Goal: Information Seeking & Learning: Learn about a topic

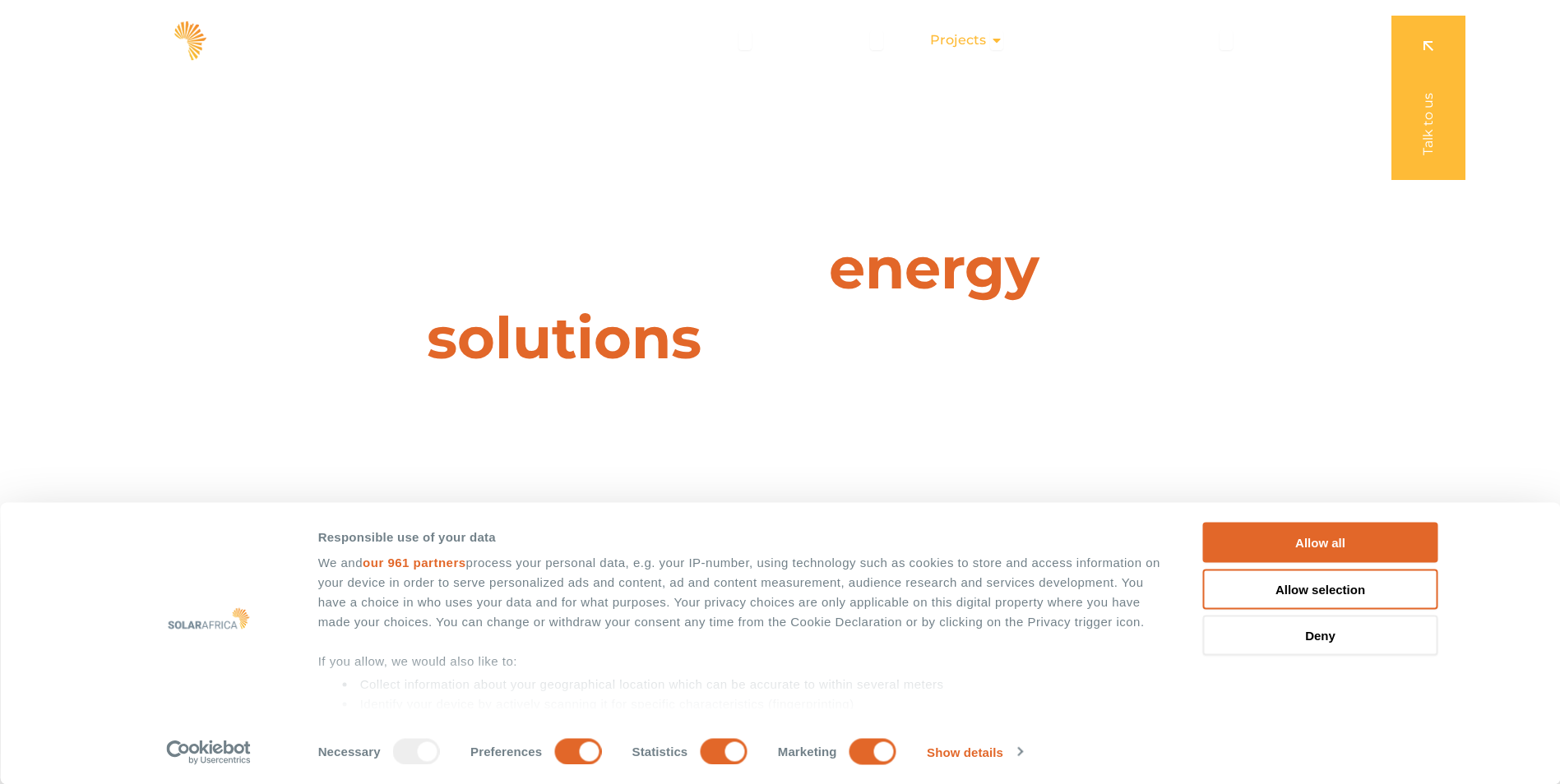
click at [965, 31] on span "Projects" at bounding box center [958, 40] width 56 height 20
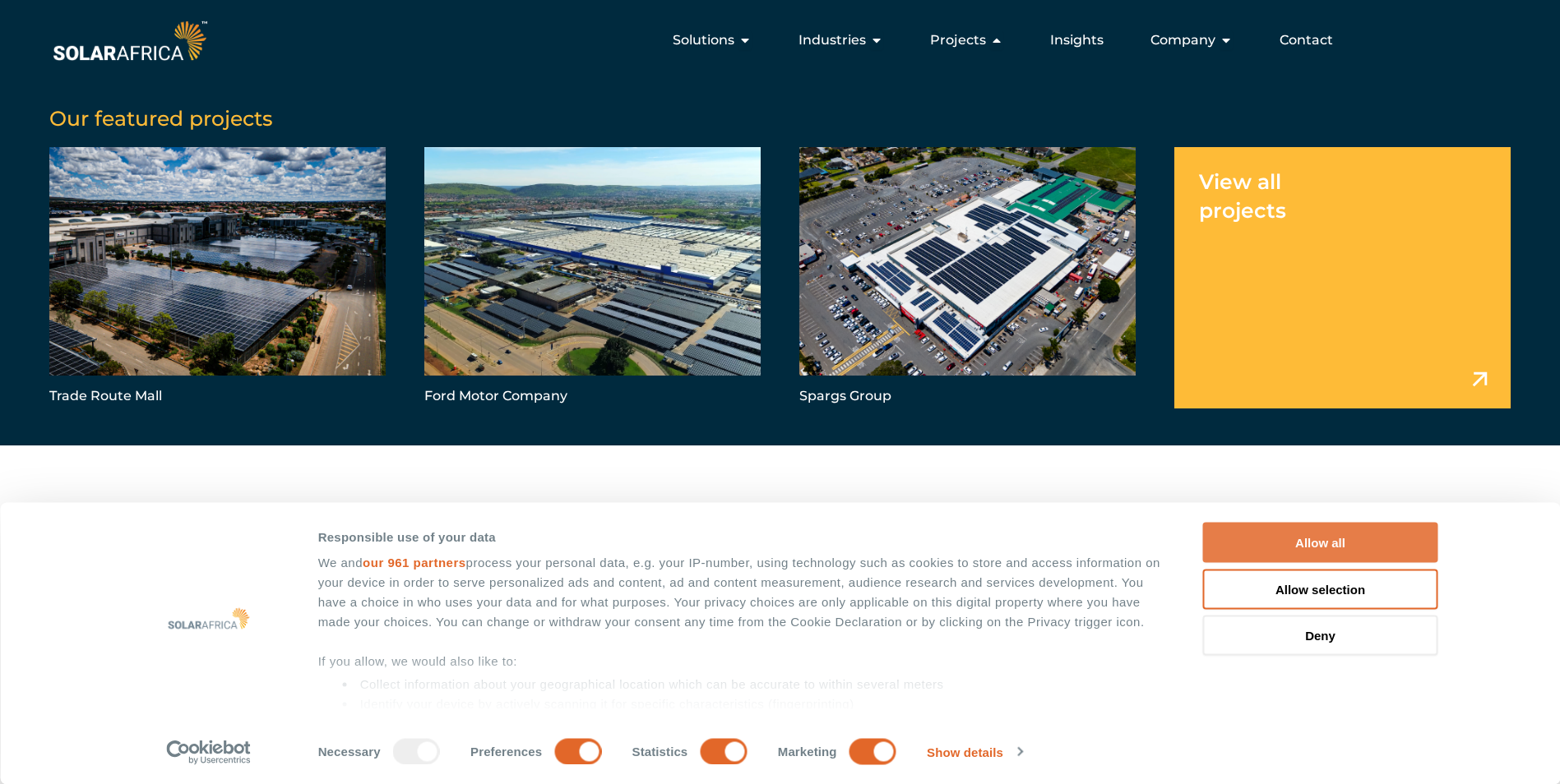
click at [1315, 542] on button "Allow all" at bounding box center [1320, 543] width 235 height 40
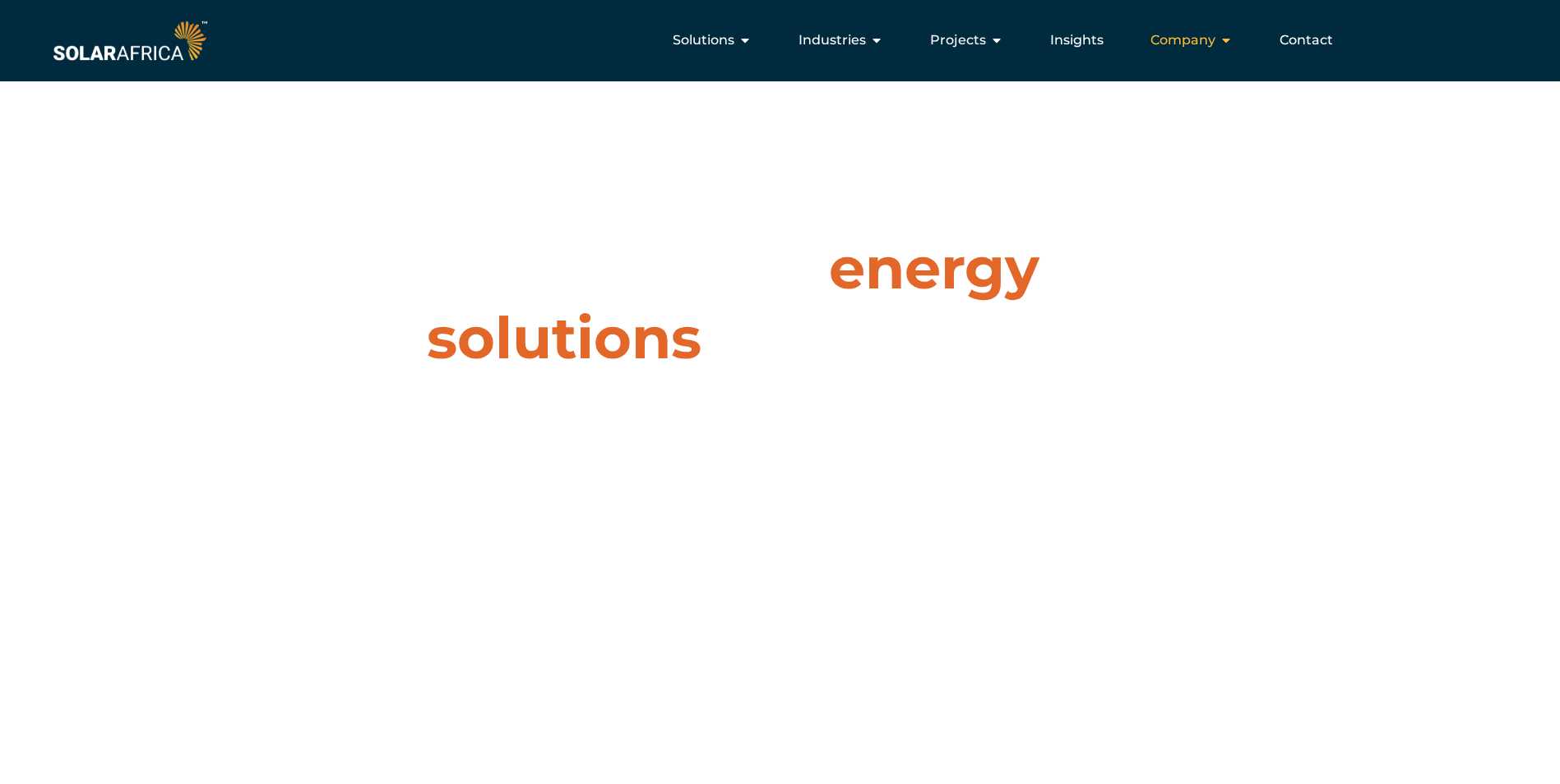
click at [1223, 28] on div "Company Close Company Open Company" at bounding box center [1190, 40] width 108 height 33
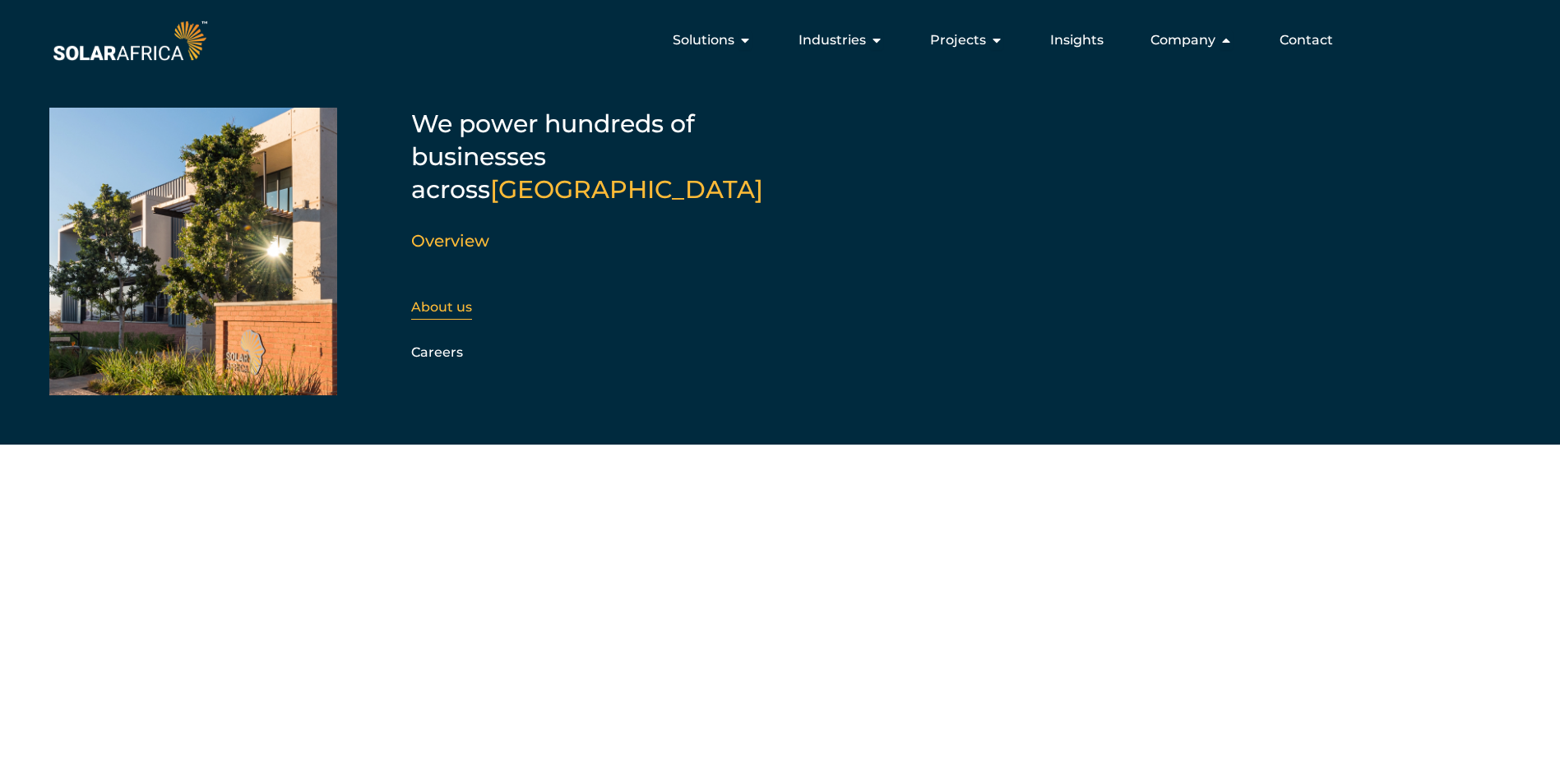
click at [466, 299] on link "About us" at bounding box center [441, 307] width 60 height 15
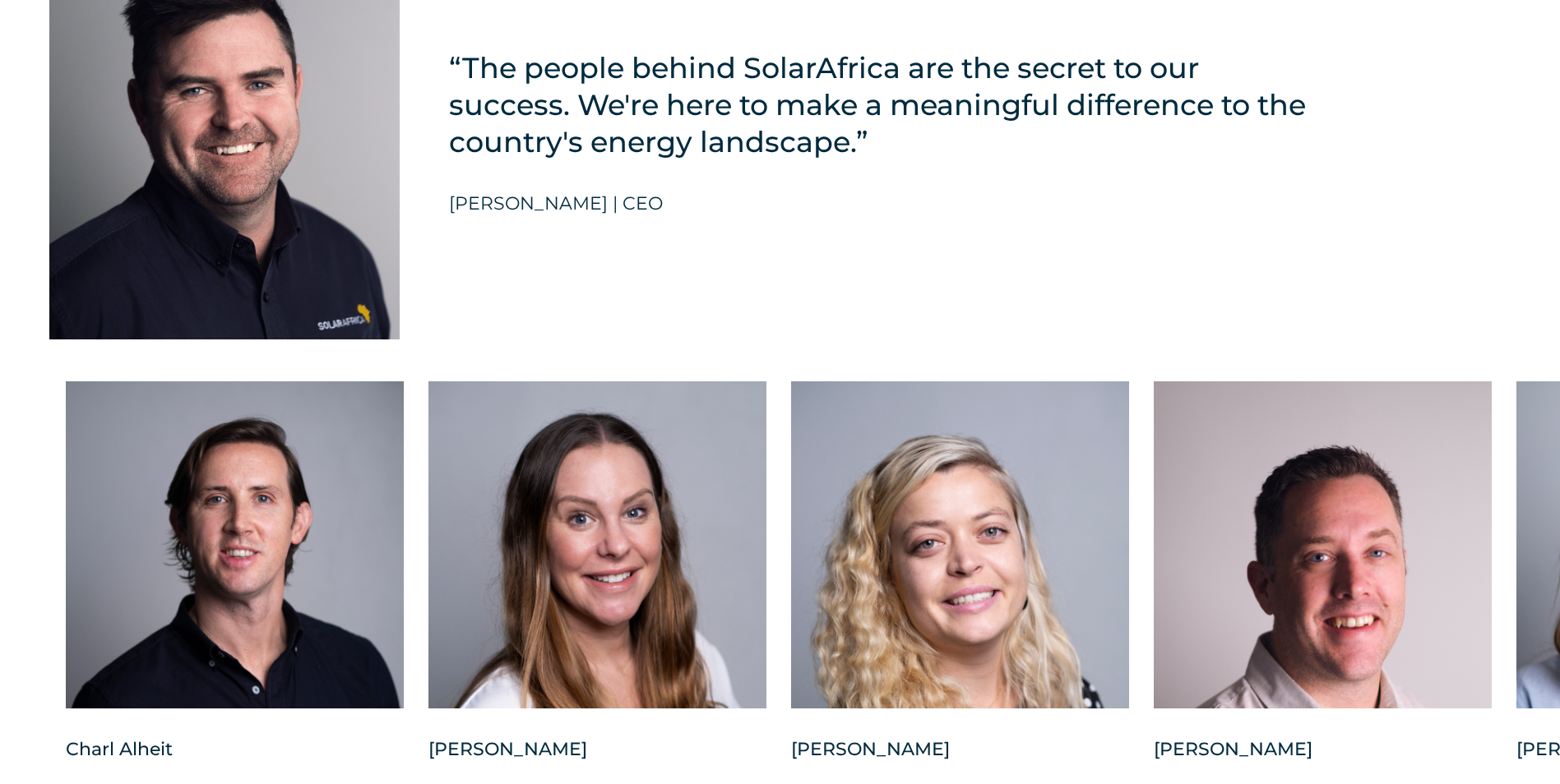
scroll to position [3945, 0]
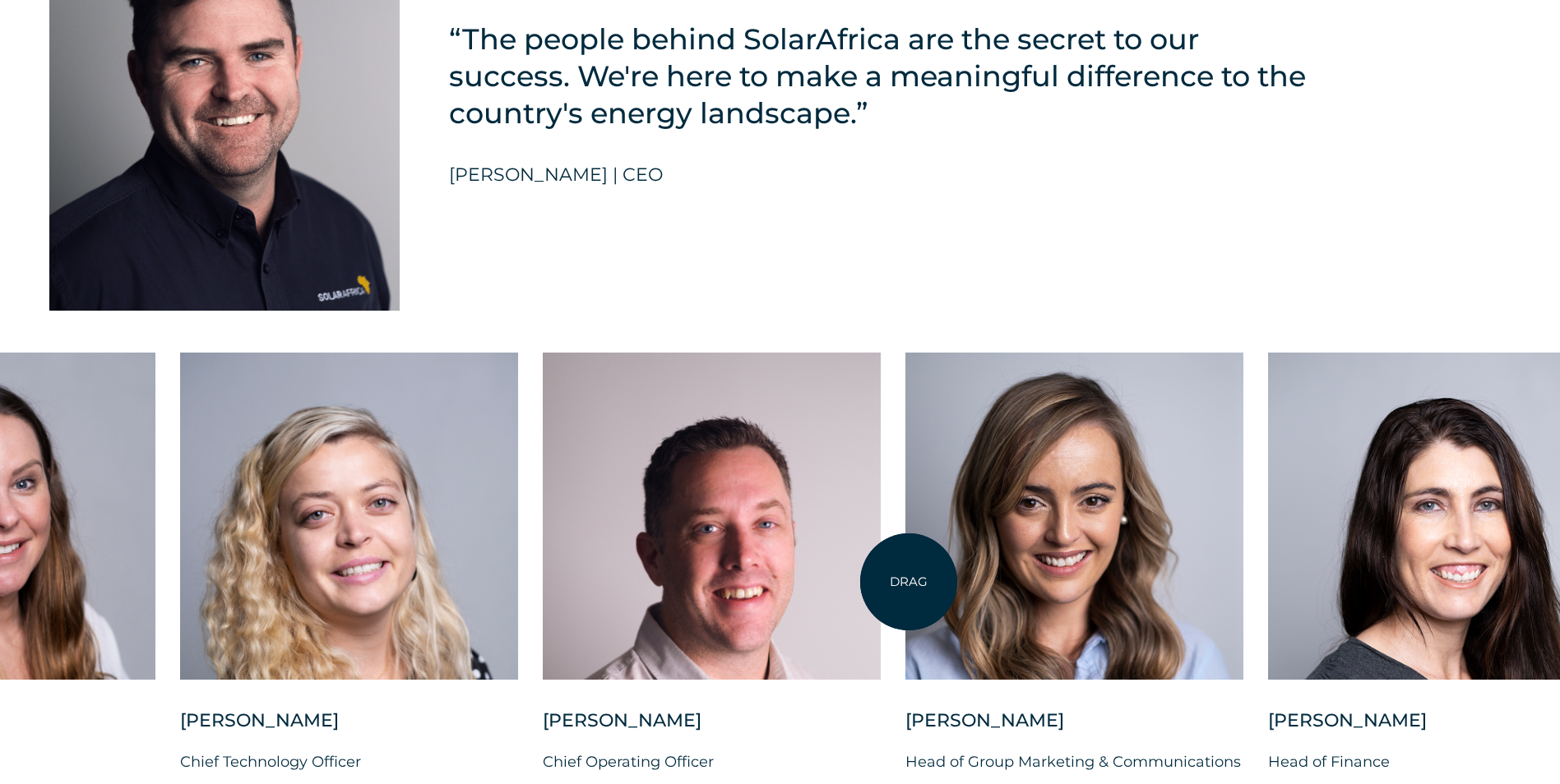
drag, startPoint x: 1520, startPoint y: 544, endPoint x: 840, endPoint y: 587, distance: 681.4
click at [905, 588] on div at bounding box center [1074, 515] width 338 height 327
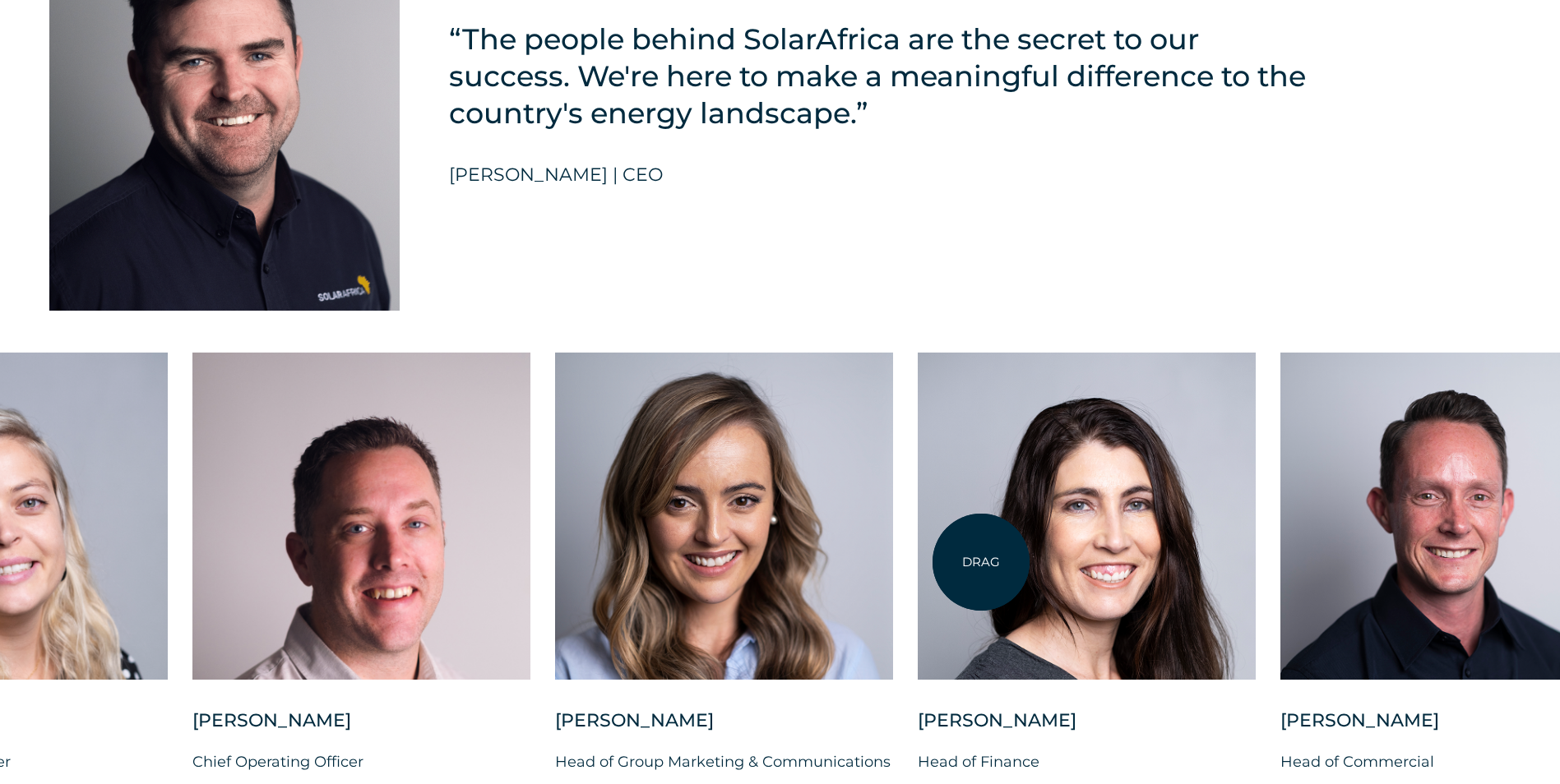
drag, startPoint x: 1211, startPoint y: 558, endPoint x: 714, endPoint y: 567, distance: 497.1
click at [918, 568] on div at bounding box center [1087, 515] width 338 height 327
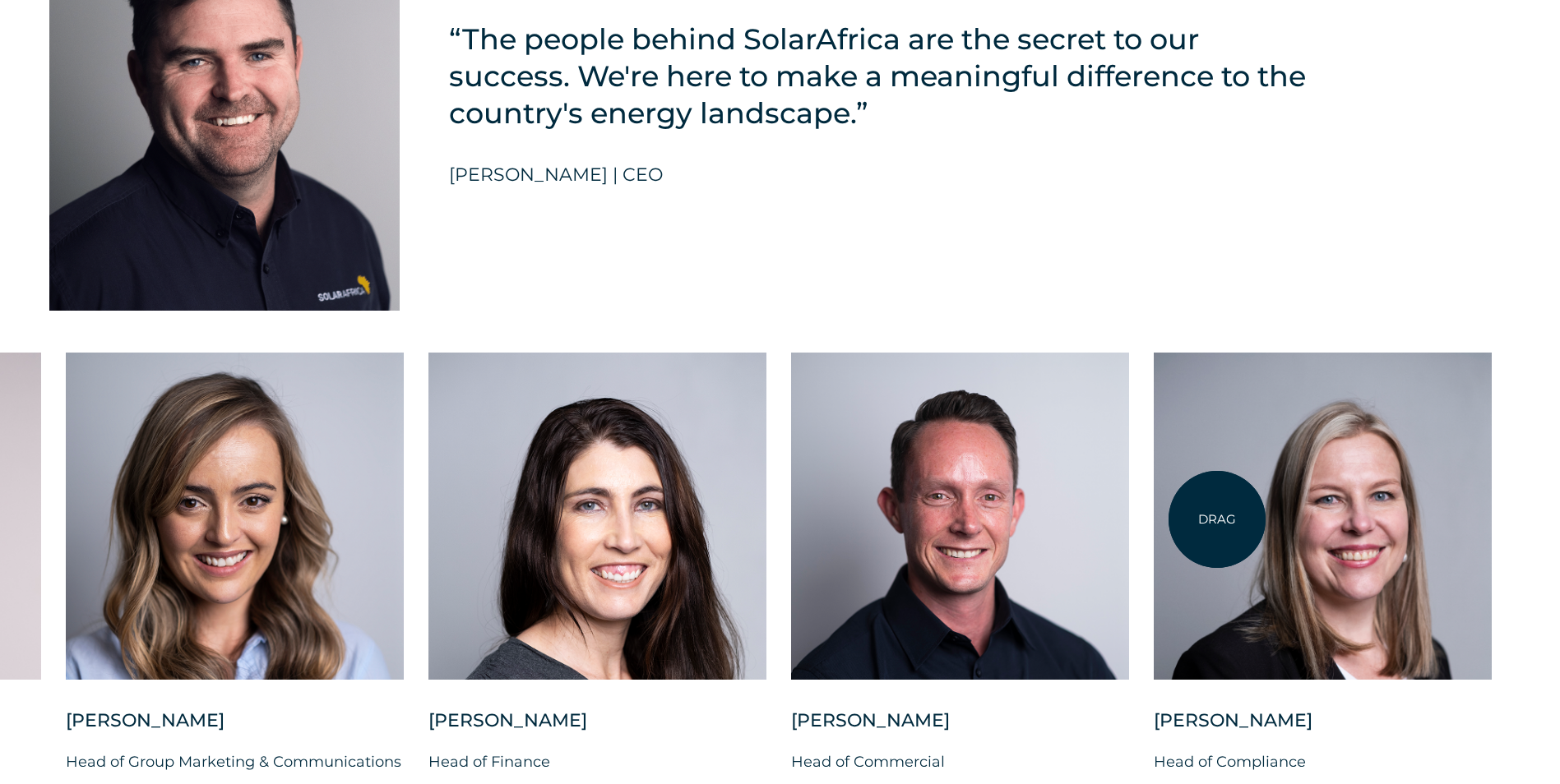
drag, startPoint x: 1258, startPoint y: 513, endPoint x: 1068, endPoint y: 522, distance: 190.2
click at [1070, 522] on div "[PERSON_NAME] Chief Investment Officer [PERSON_NAME] Chief People Officer [PERS…" at bounding box center [65, 576] width 3032 height 448
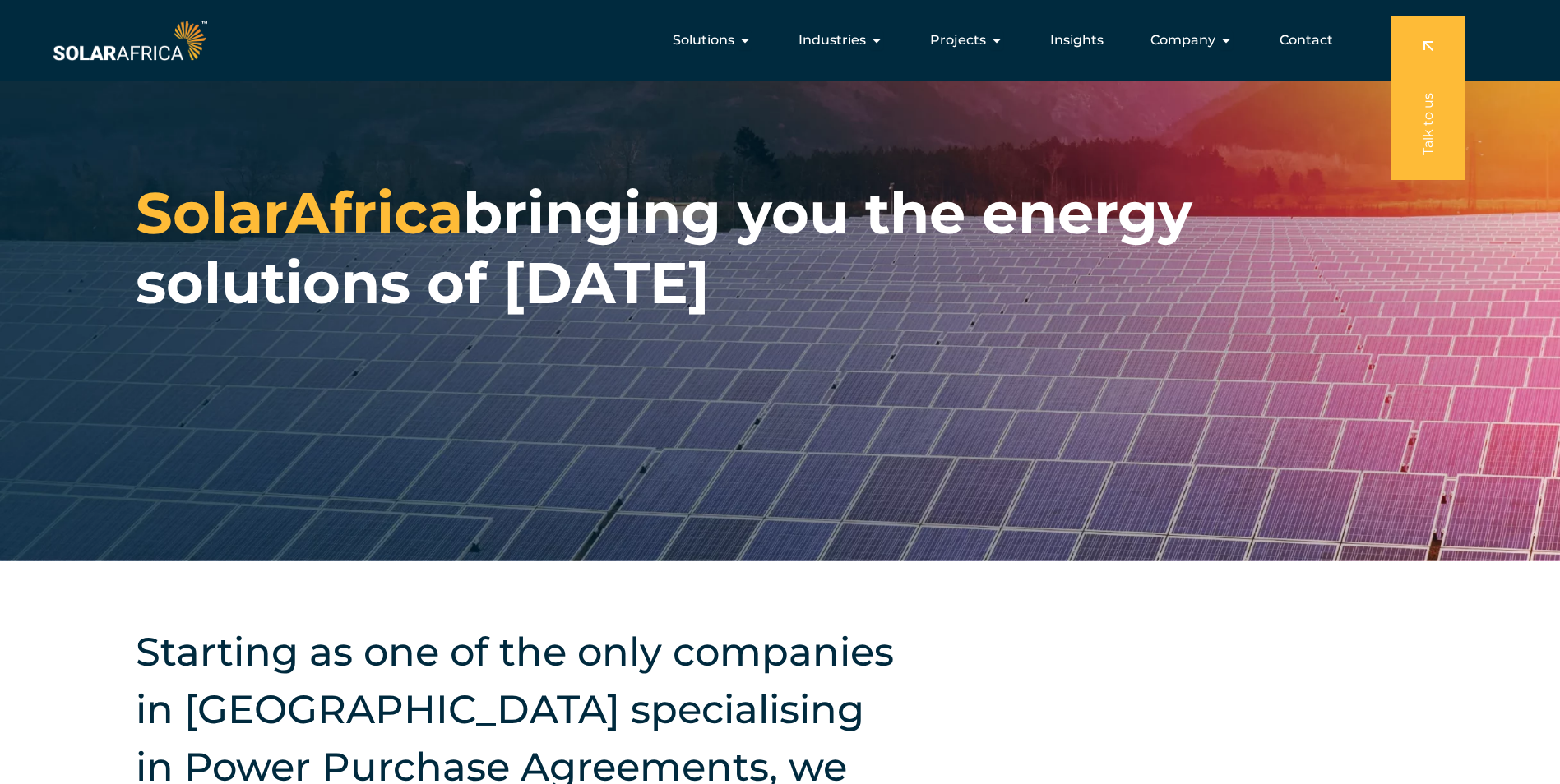
scroll to position [0, 0]
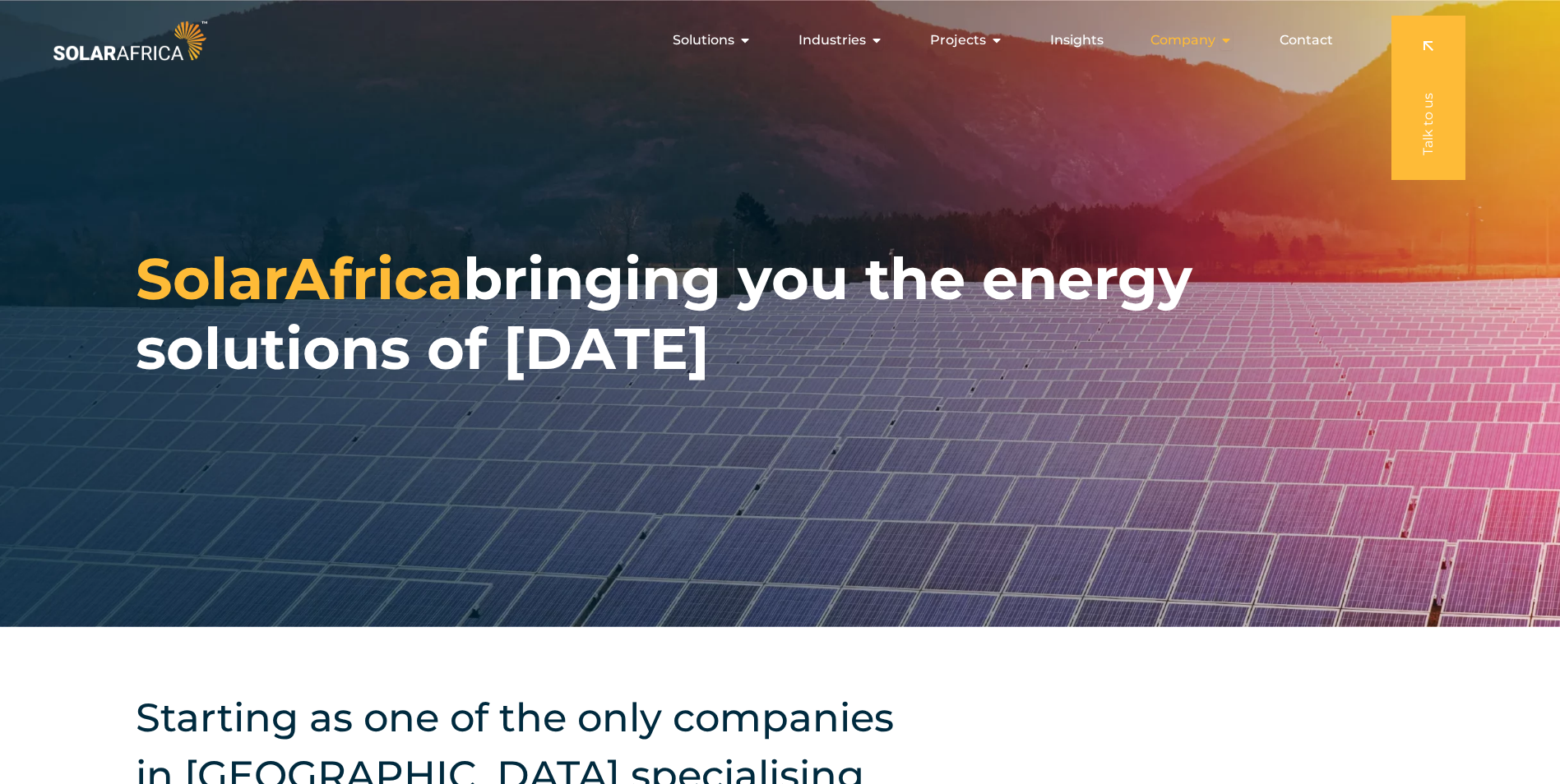
click at [1188, 36] on span "Company" at bounding box center [1183, 40] width 65 height 20
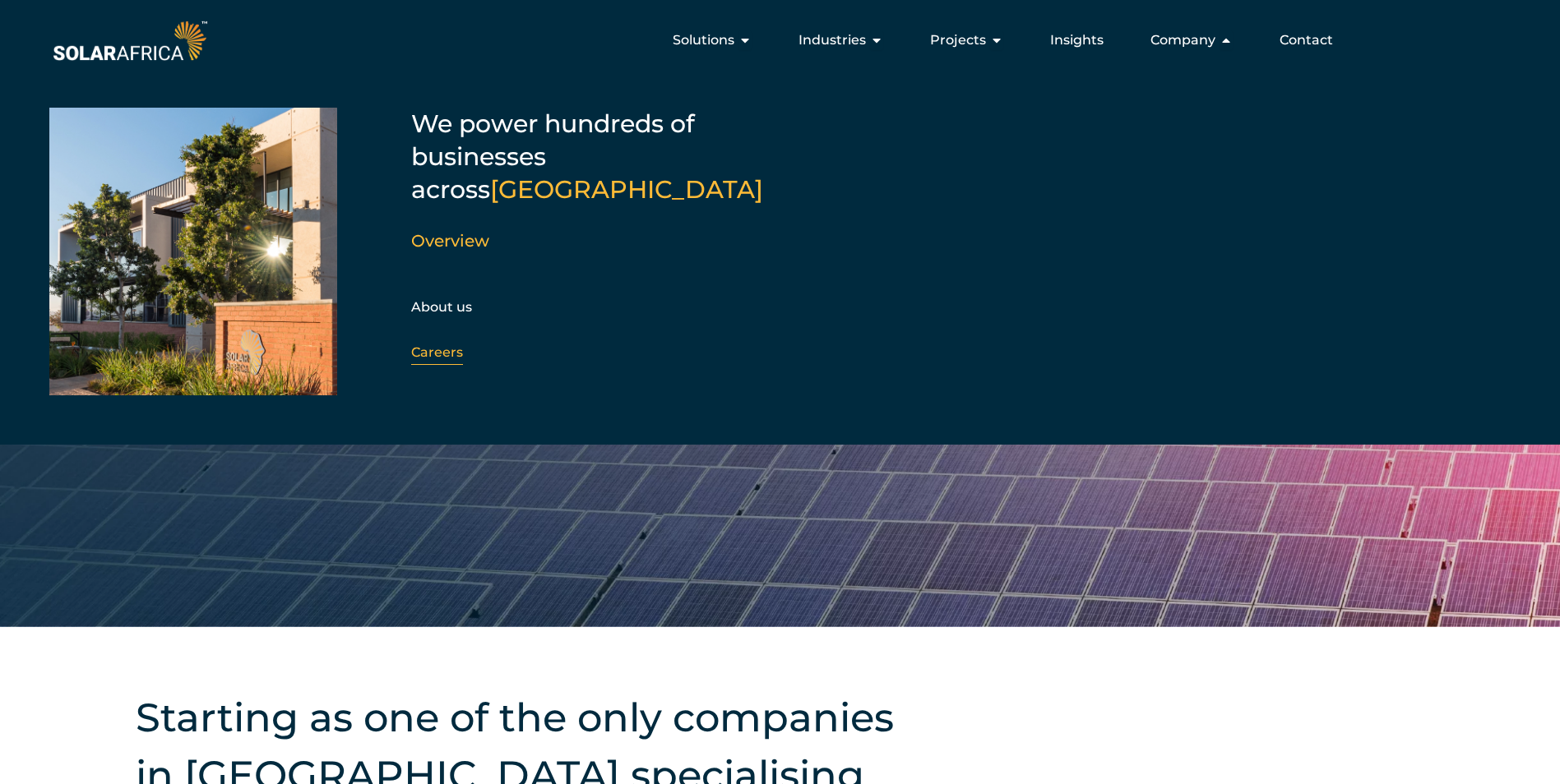
click at [428, 344] on link "Careers" at bounding box center [437, 352] width 52 height 15
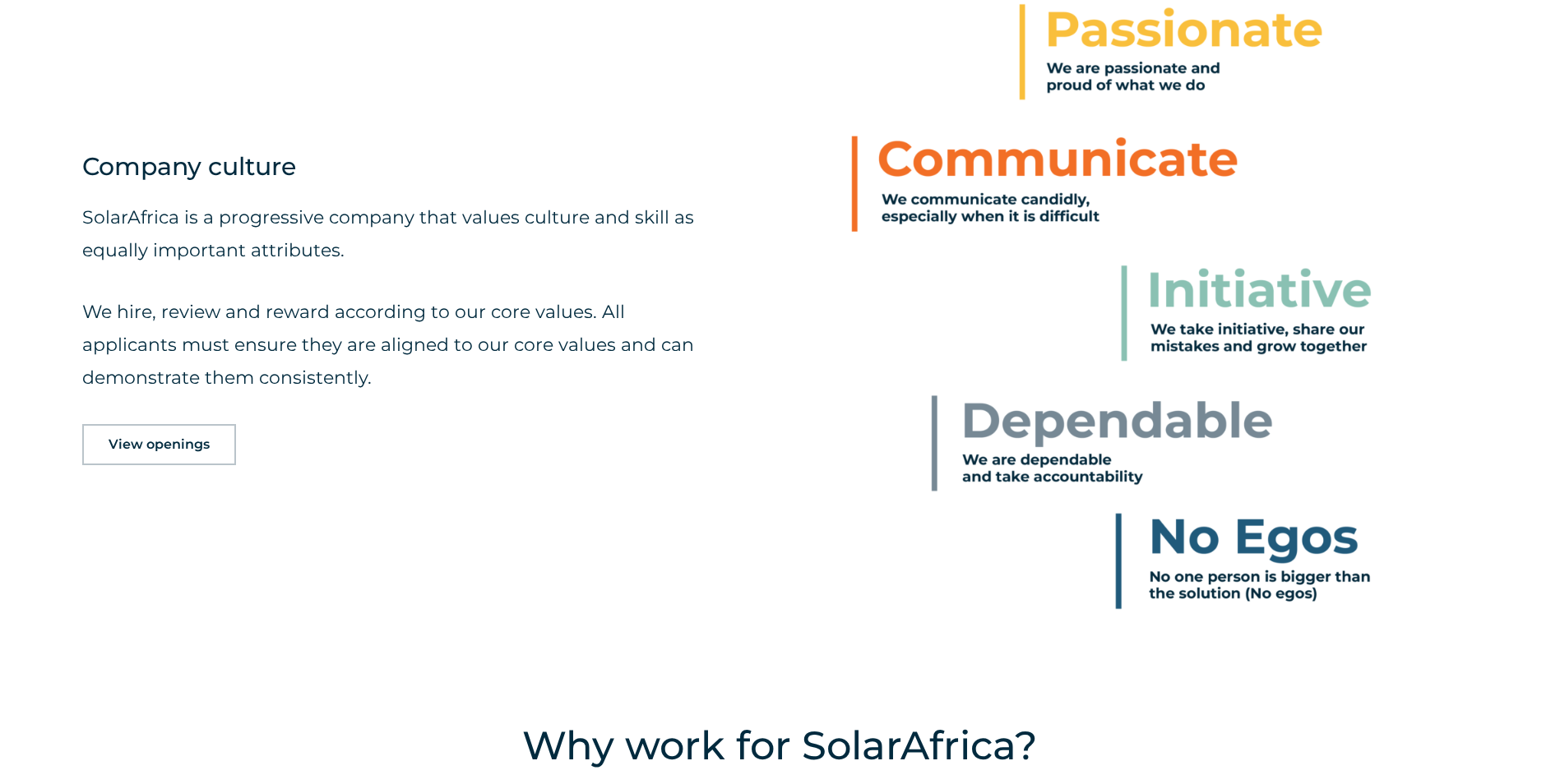
scroll to position [1151, 0]
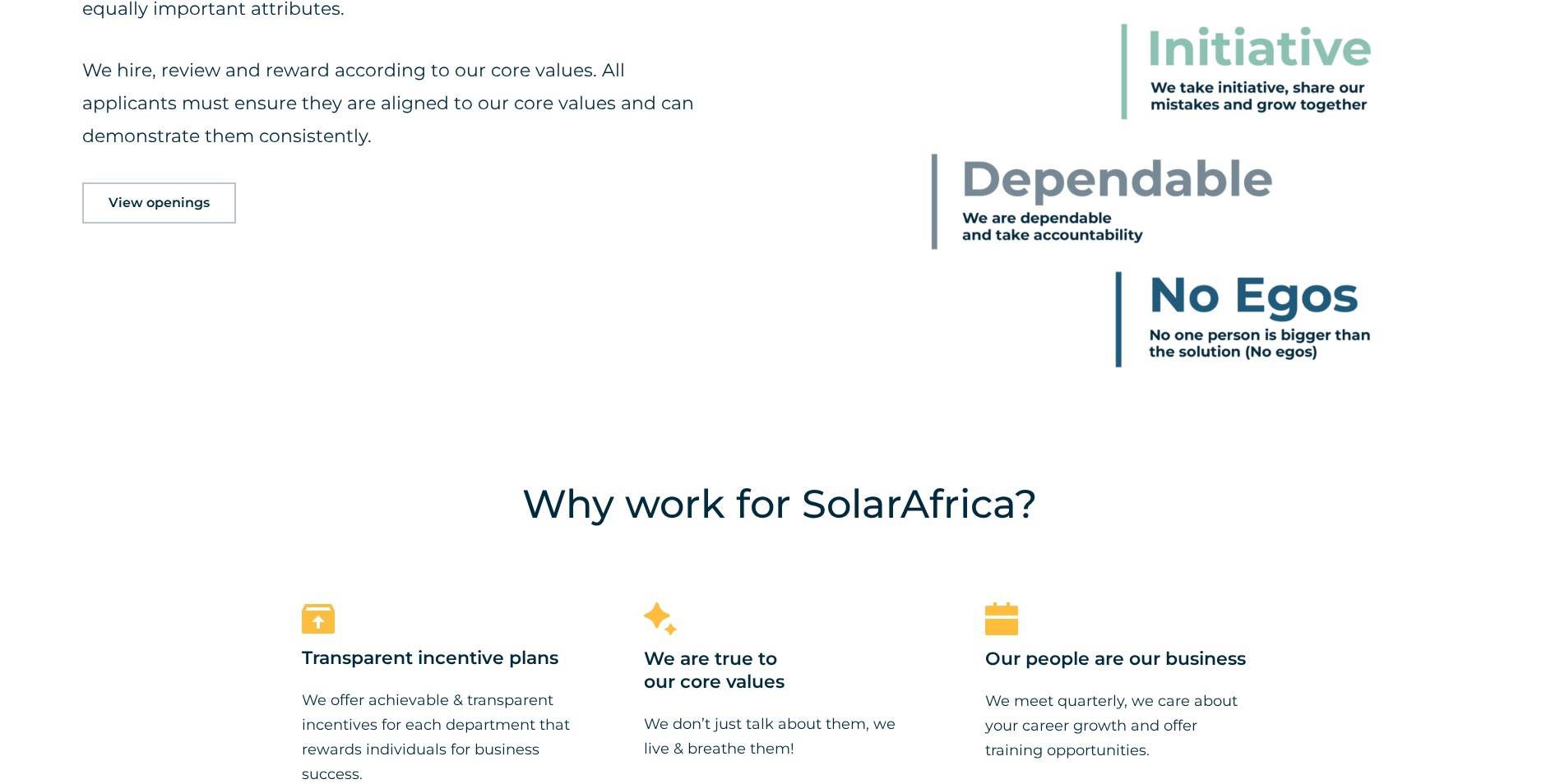
click at [150, 200] on span "View openings" at bounding box center [158, 203] width 101 height 13
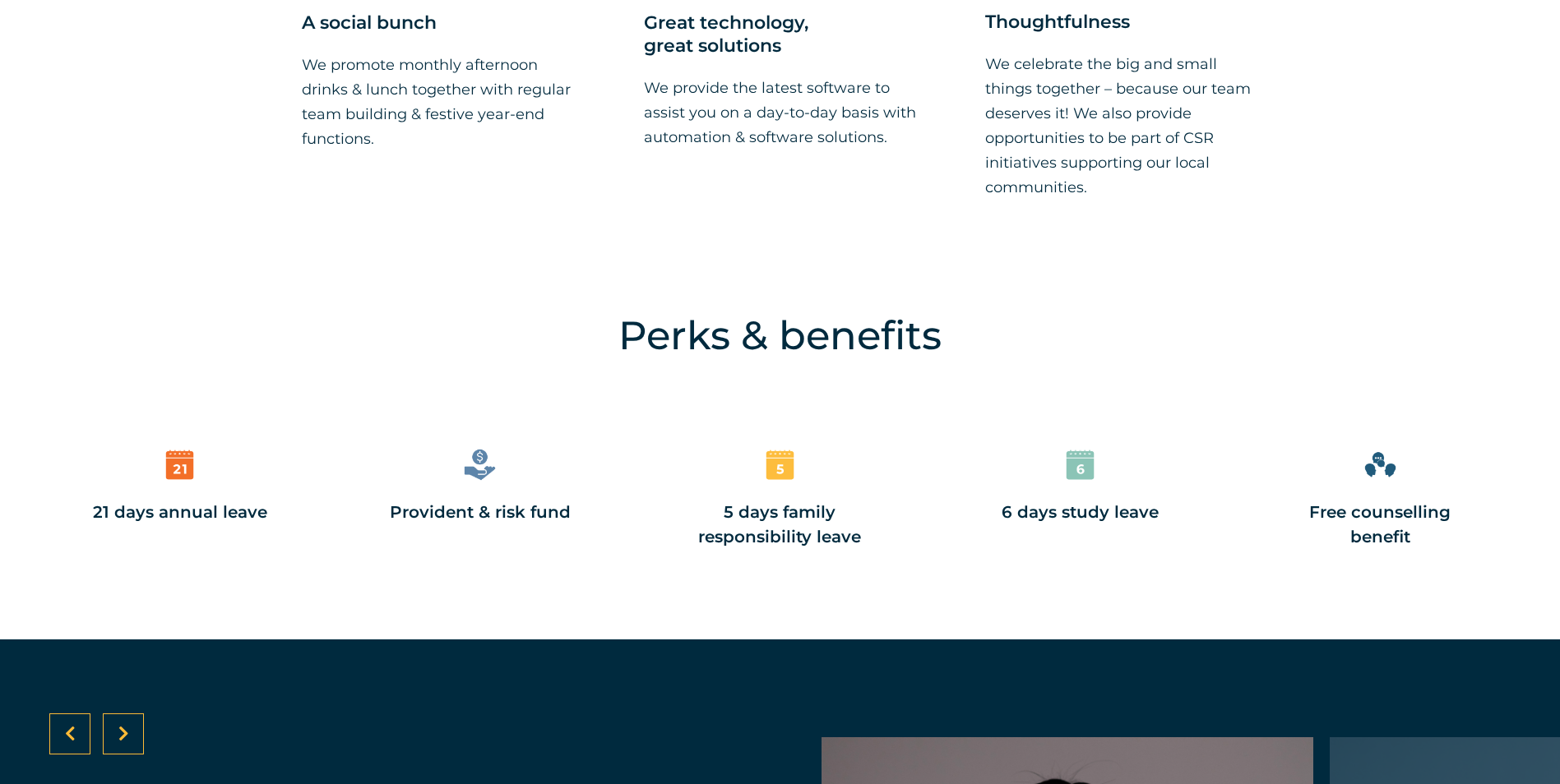
scroll to position [2015, 0]
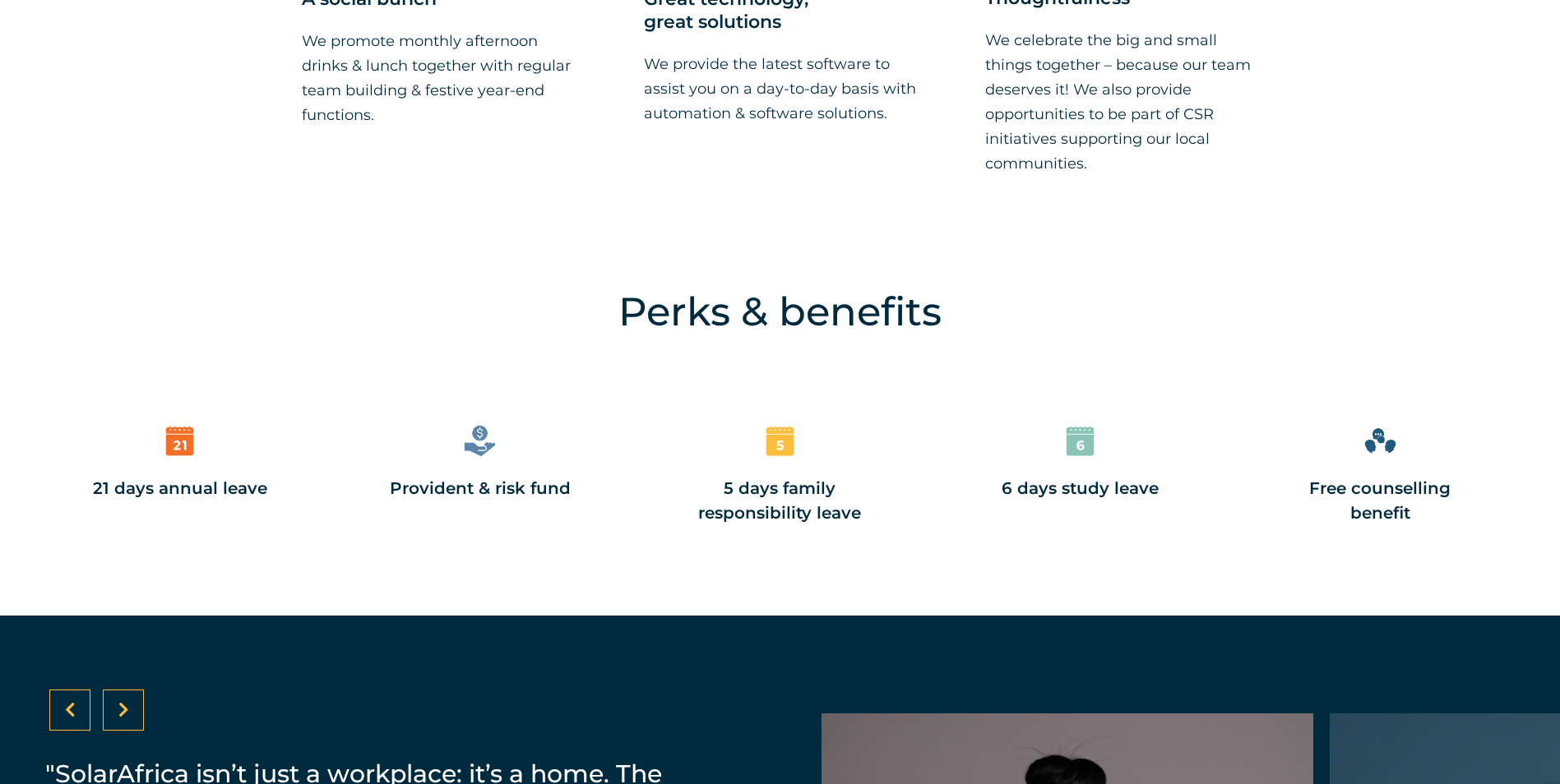
drag, startPoint x: 657, startPoint y: 343, endPoint x: 447, endPoint y: 426, distance: 225.8
click at [448, 426] on div "Perks & benefits 21 days annual leave Provident & risk fund 5 days family respo…" at bounding box center [780, 440] width 1560 height 349
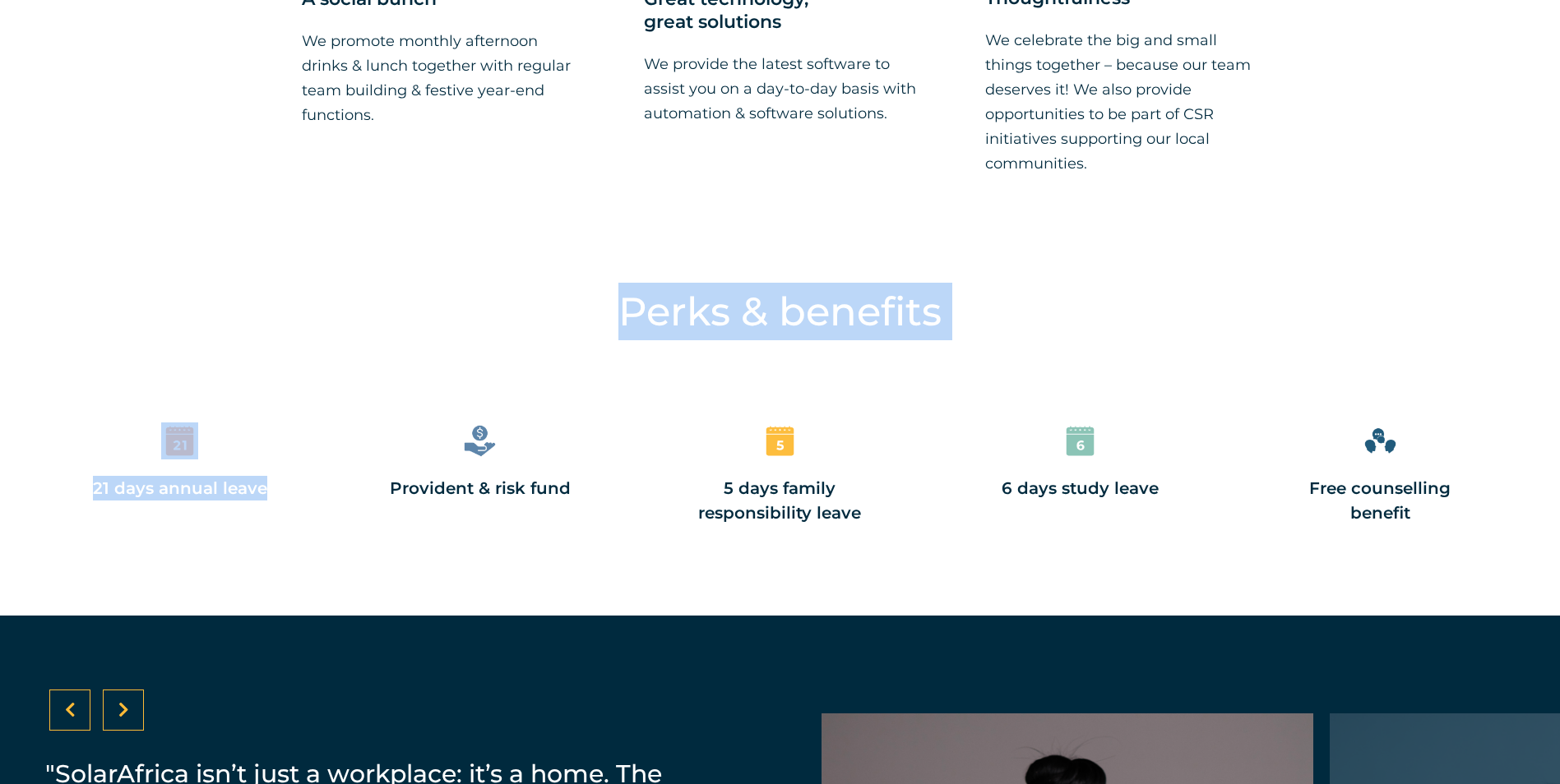
click at [237, 525] on div "21 days annual leave" at bounding box center [180, 474] width 212 height 119
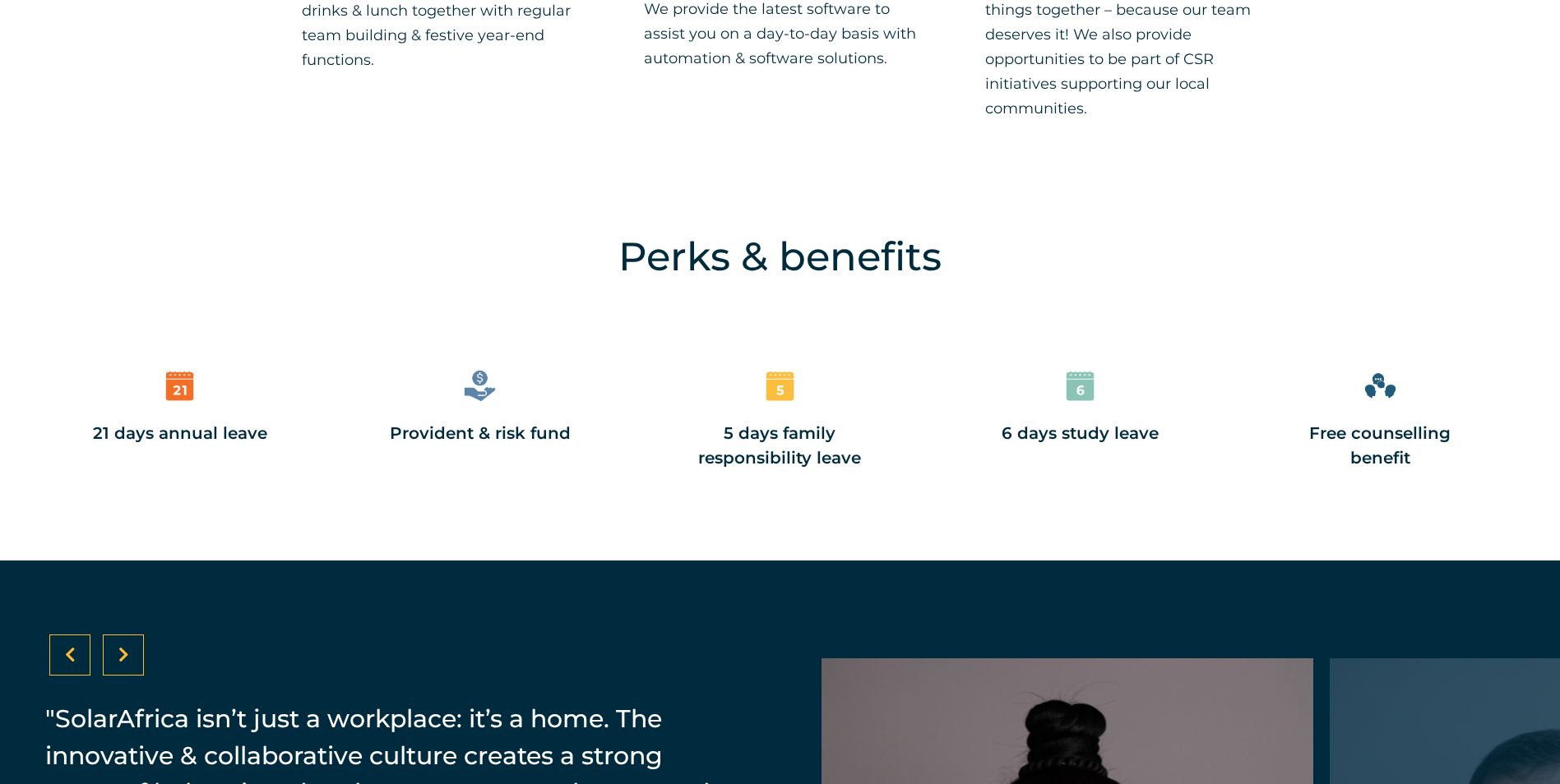
scroll to position [2097, 0]
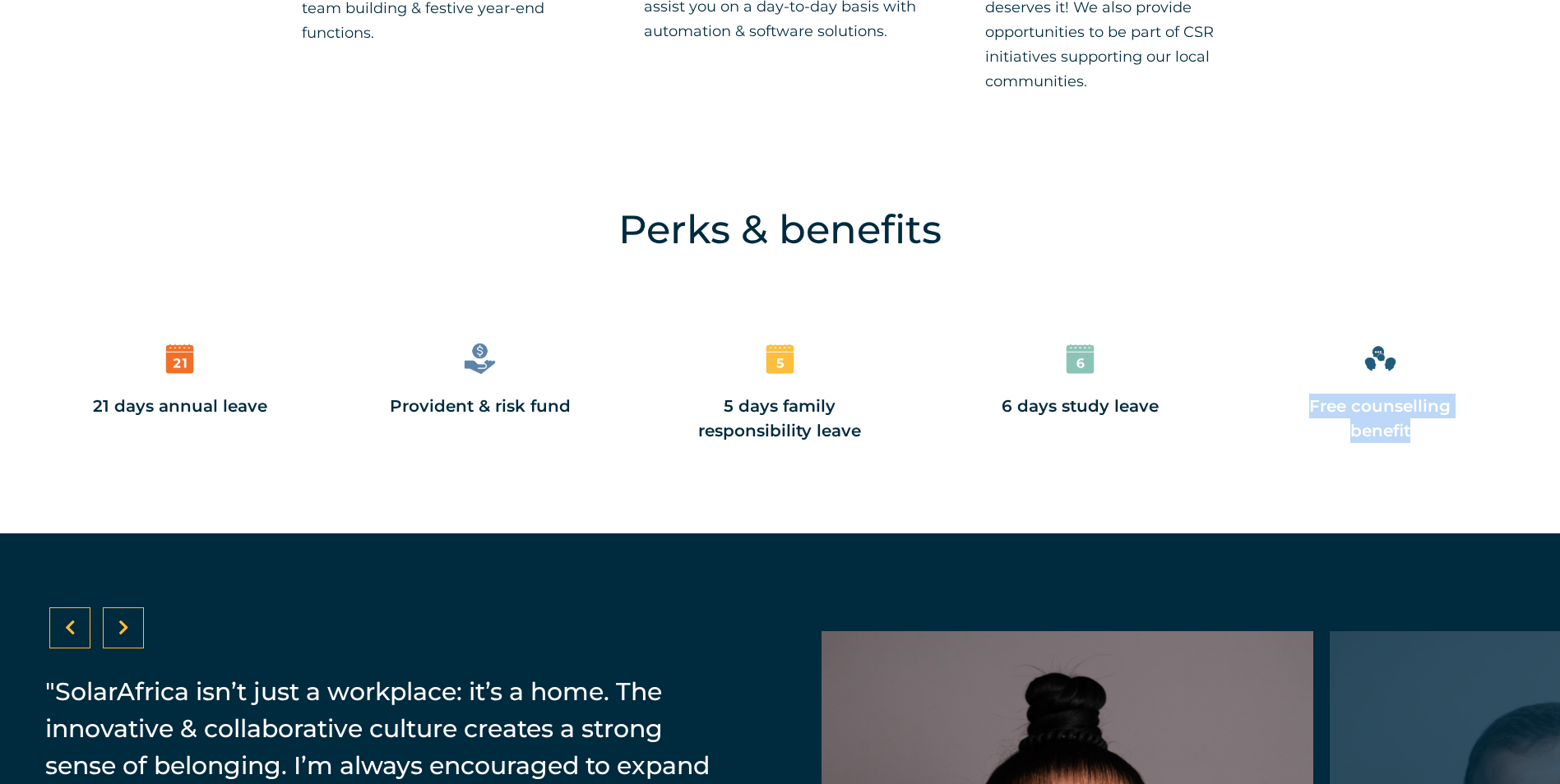
drag, startPoint x: 1298, startPoint y: 408, endPoint x: 1412, endPoint y: 434, distance: 116.9
click at [1412, 434] on div "Free counselling benefit" at bounding box center [1380, 417] width 196 height 49
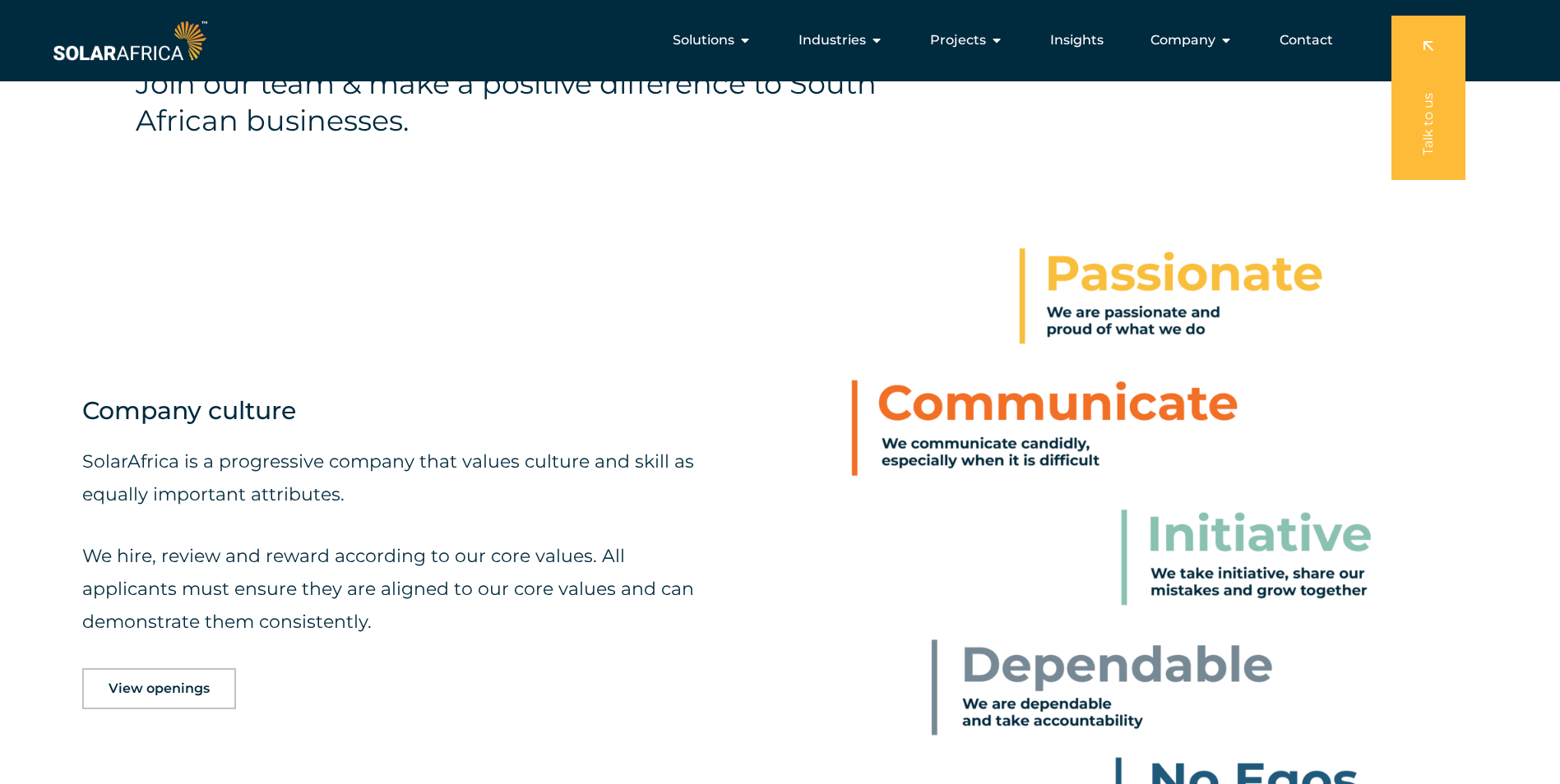
scroll to position [618, 0]
